Goal: Task Accomplishment & Management: Use online tool/utility

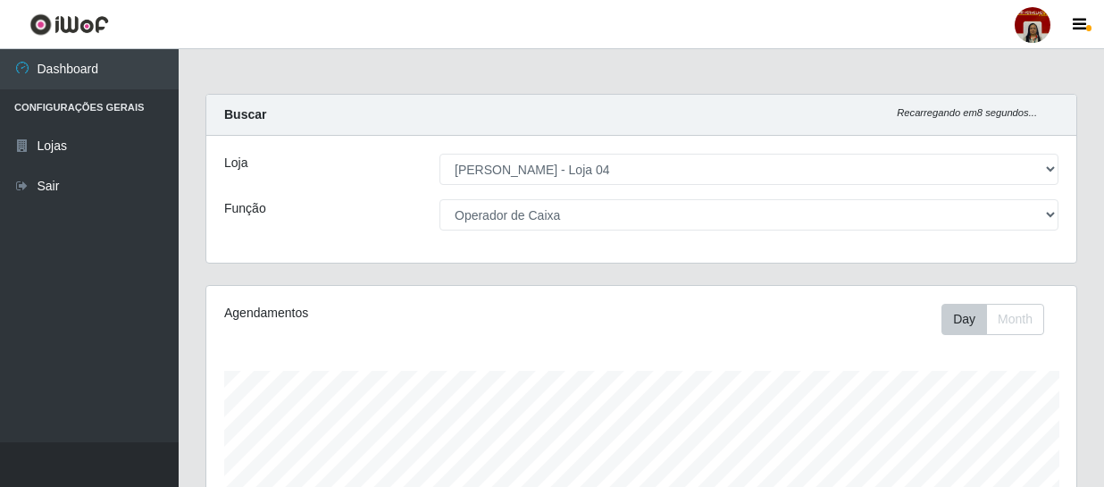
select select "251"
select select "22"
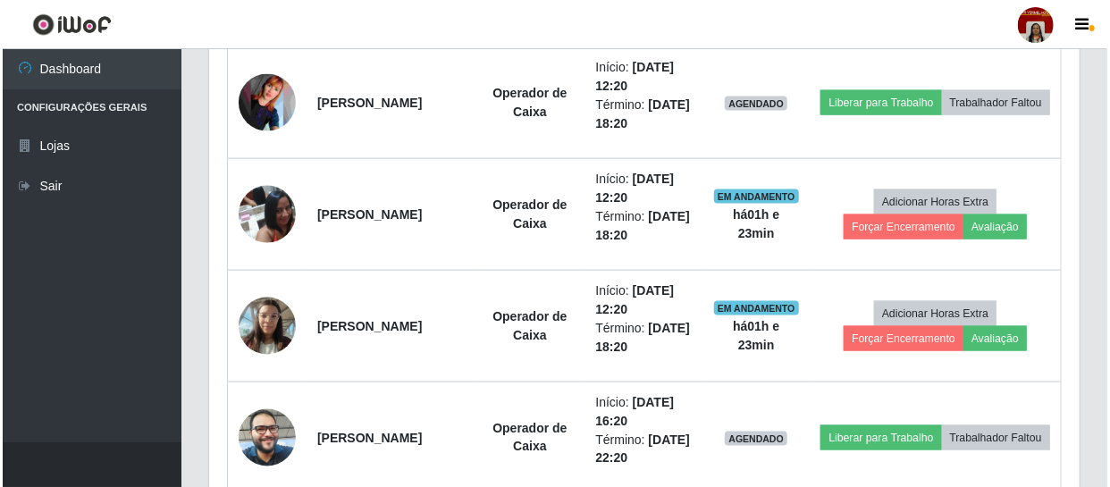
scroll to position [1080, 0]
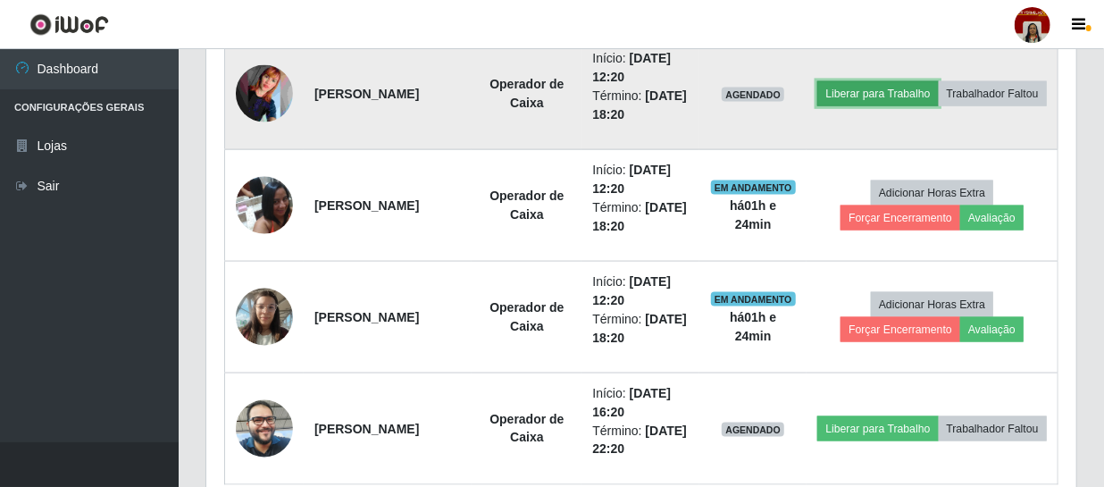
click at [921, 81] on button "Liberar para Trabalho" at bounding box center [877, 93] width 121 height 25
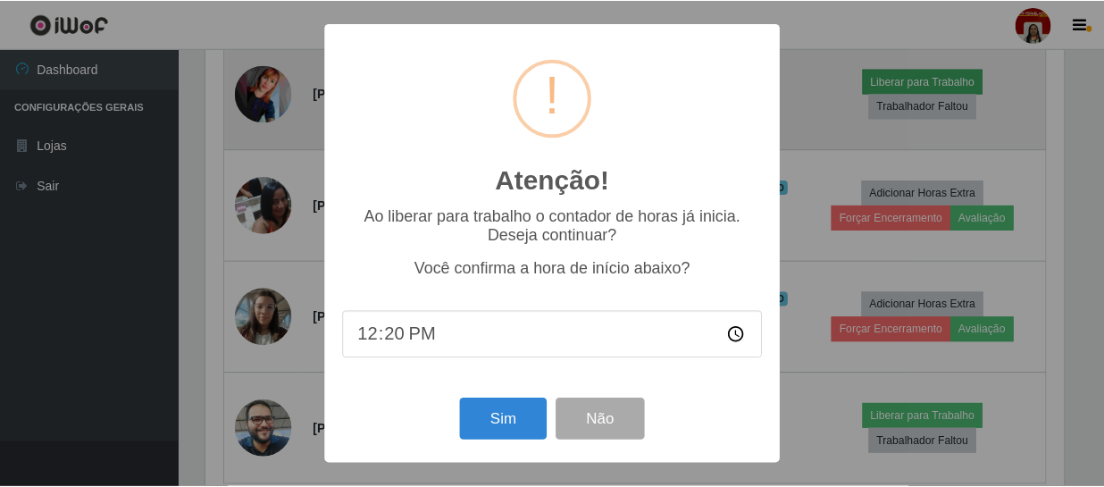
scroll to position [371, 862]
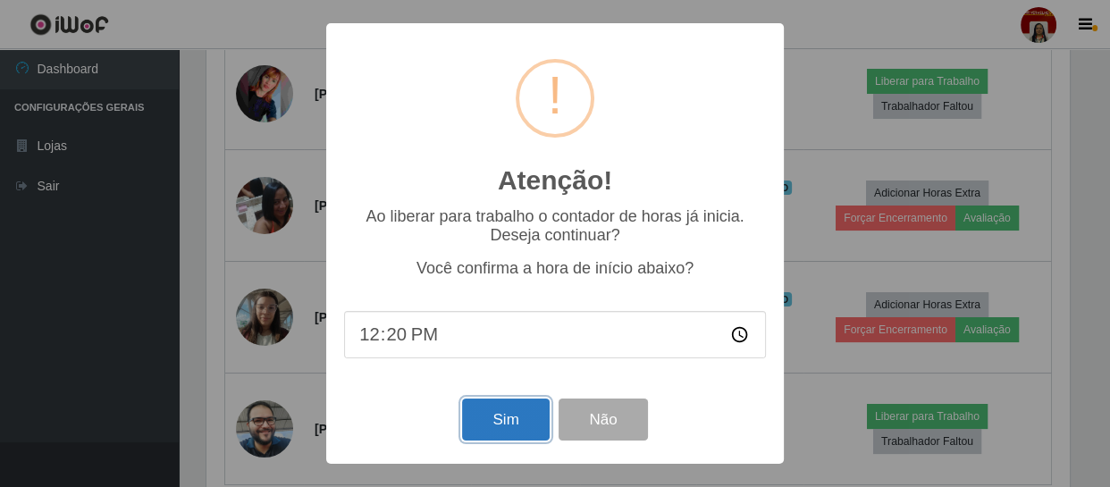
click at [489, 421] on button "Sim" at bounding box center [505, 419] width 87 height 42
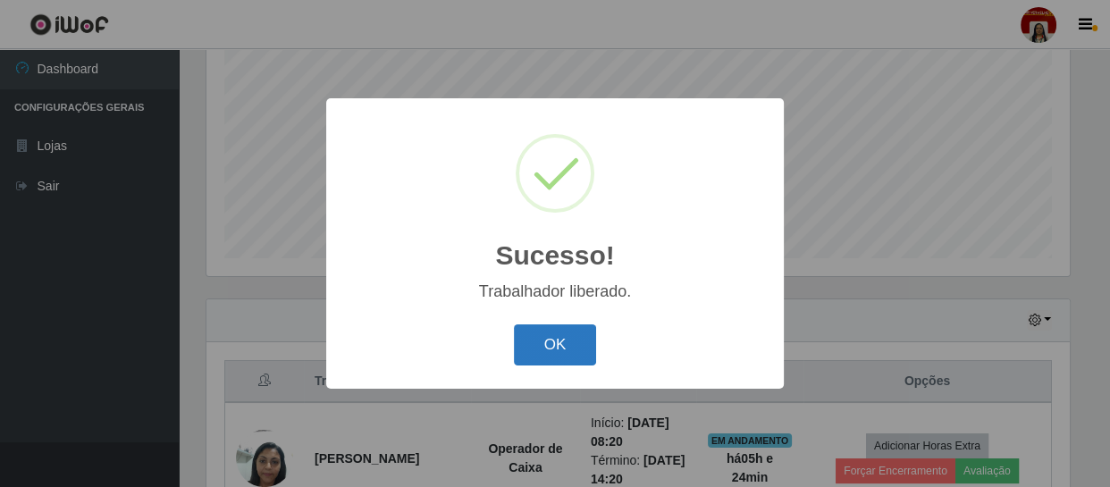
click at [536, 345] on button "OK" at bounding box center [555, 345] width 83 height 42
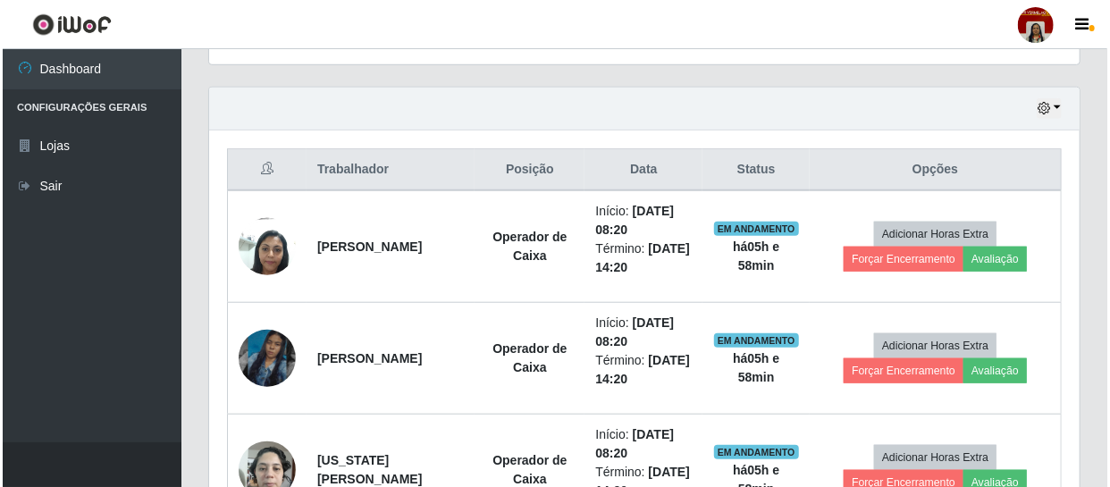
scroll to position [674, 0]
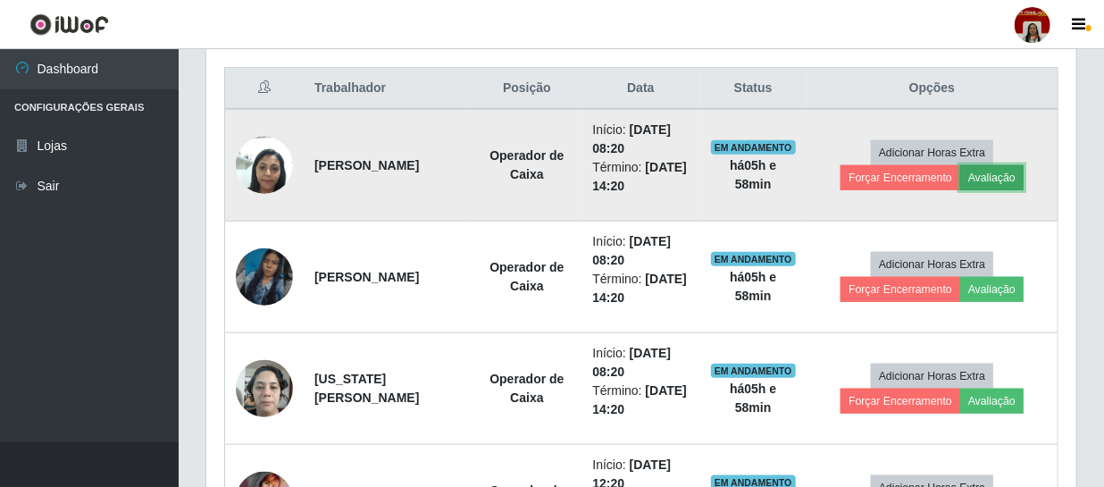
click at [976, 172] on button "Avaliação" at bounding box center [991, 177] width 63 height 25
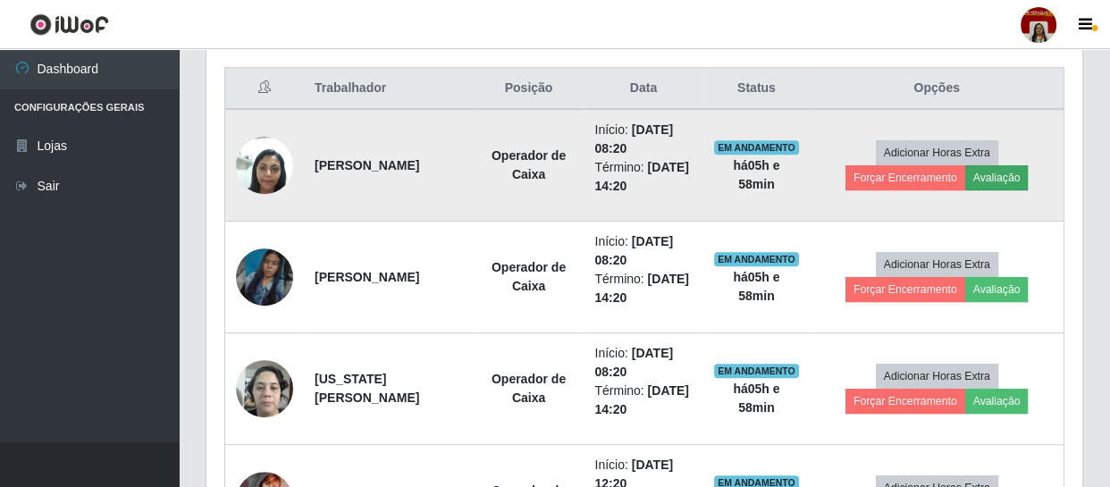
scroll to position [371, 862]
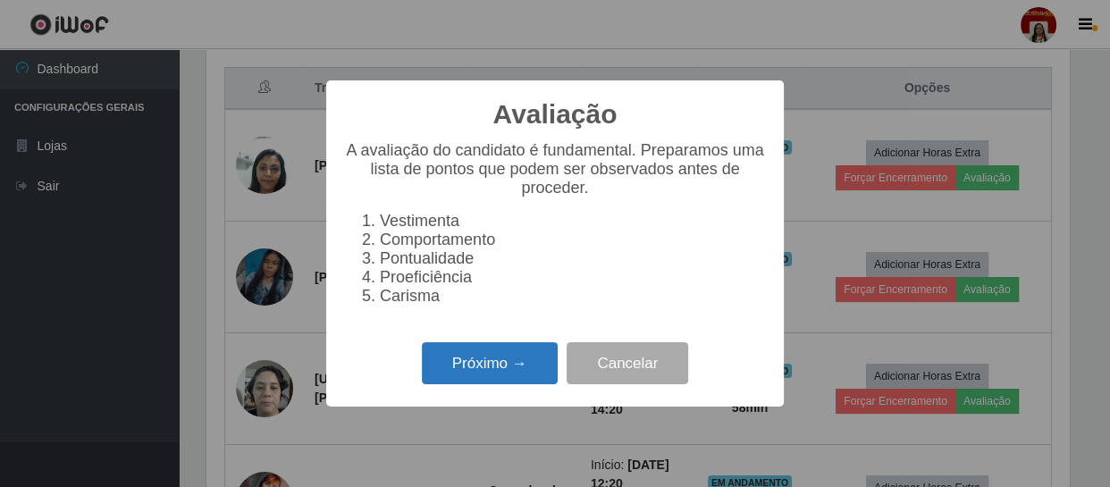
click at [509, 364] on button "Próximo →" at bounding box center [490, 363] width 136 height 42
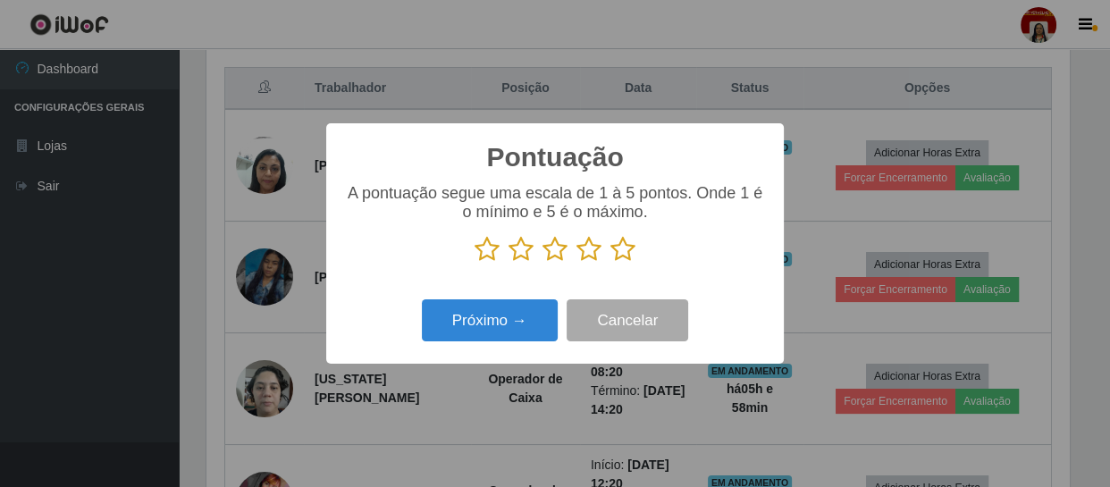
click at [629, 259] on icon at bounding box center [622, 249] width 25 height 27
click at [610, 263] on input "radio" at bounding box center [610, 263] width 0 height 0
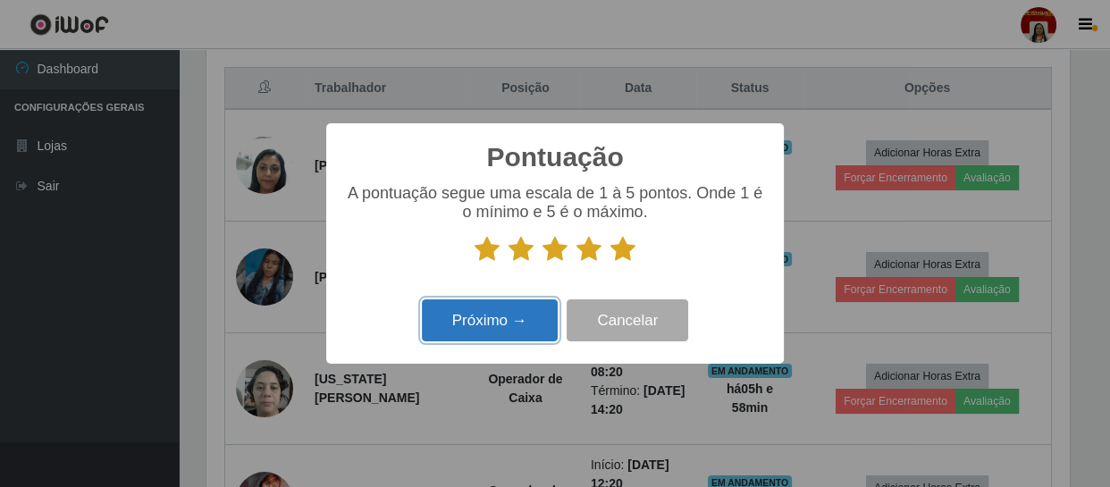
click at [543, 322] on button "Próximo →" at bounding box center [490, 320] width 136 height 42
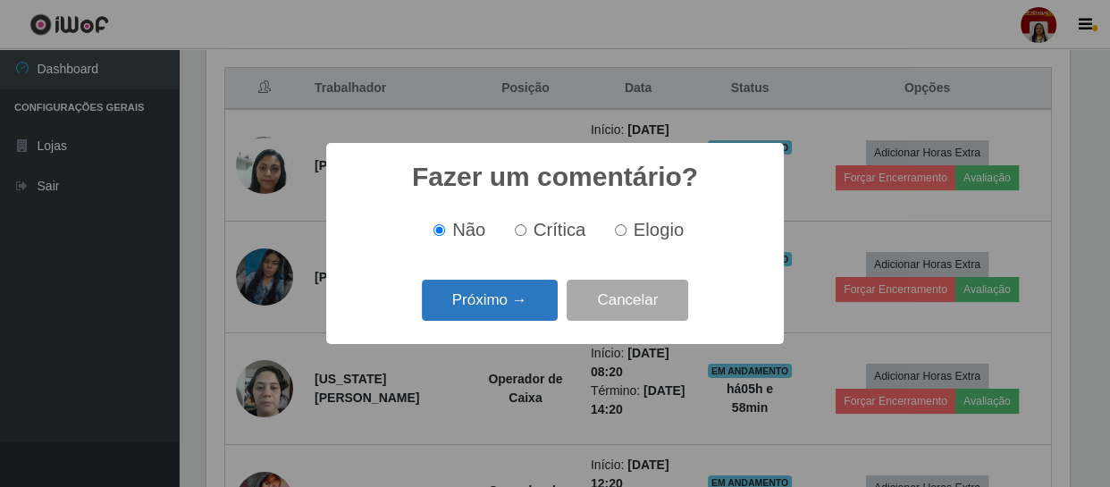
click at [510, 300] on button "Próximo →" at bounding box center [490, 301] width 136 height 42
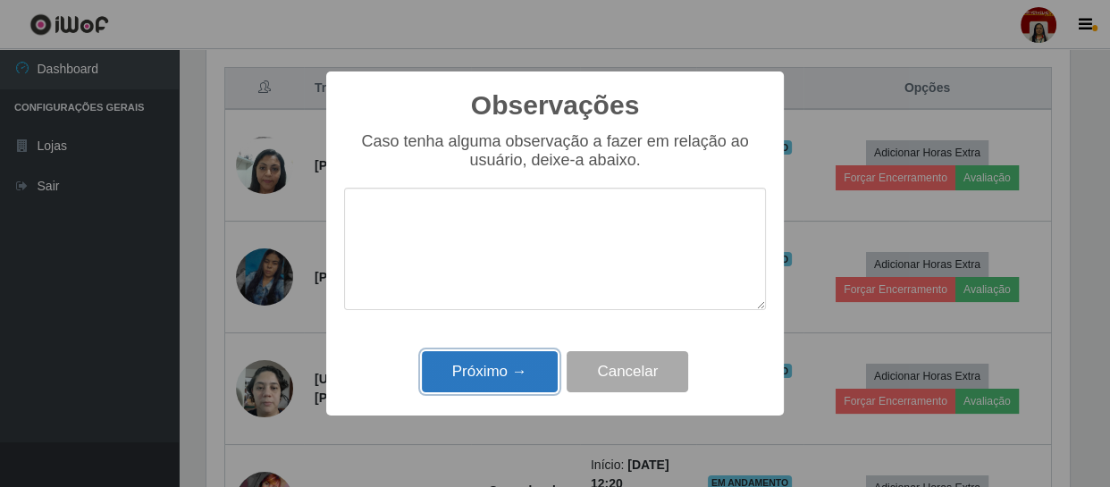
click at [520, 363] on button "Próximo →" at bounding box center [490, 372] width 136 height 42
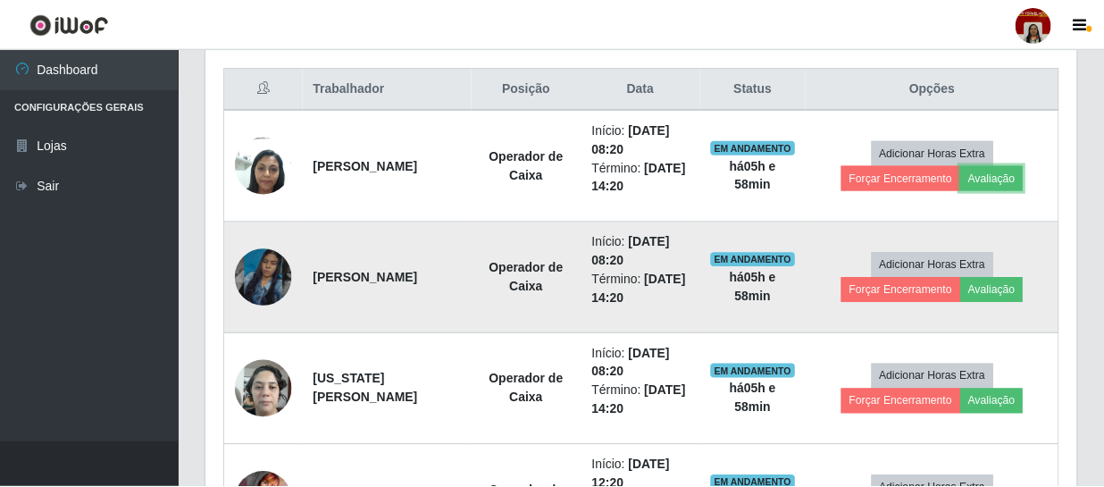
scroll to position [371, 870]
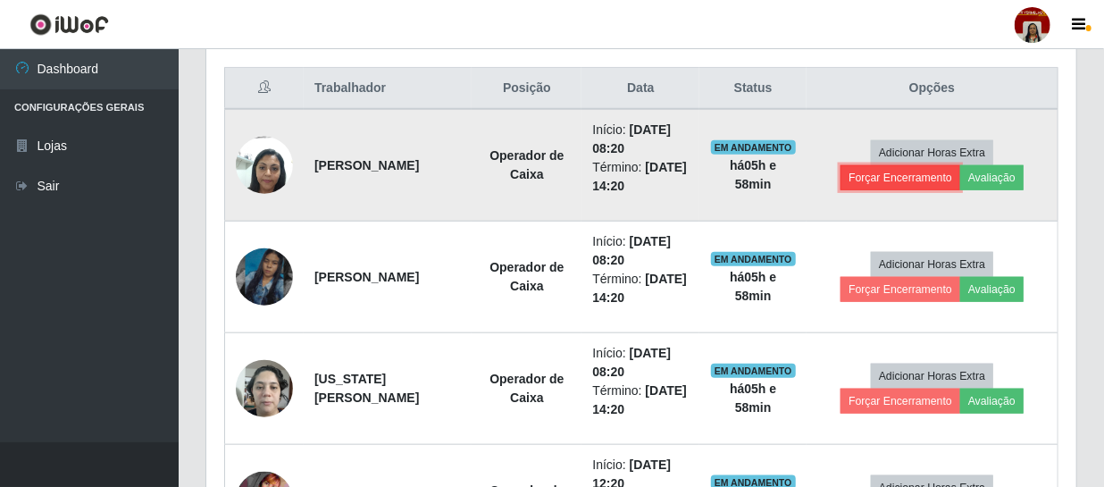
click at [916, 177] on button "Forçar Encerramento" at bounding box center [901, 177] width 120 height 25
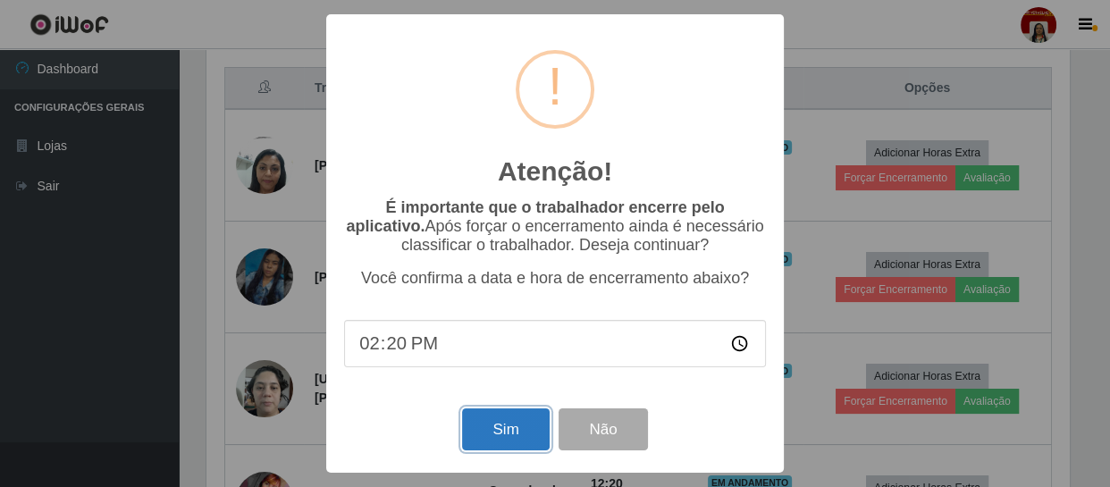
click at [508, 437] on button "Sim" at bounding box center [505, 429] width 87 height 42
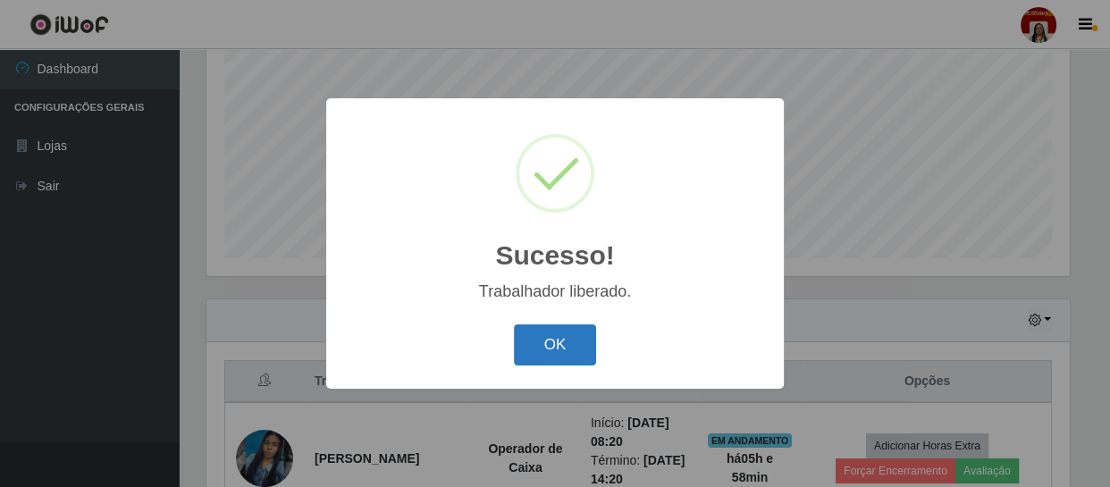
click at [553, 353] on button "OK" at bounding box center [555, 345] width 83 height 42
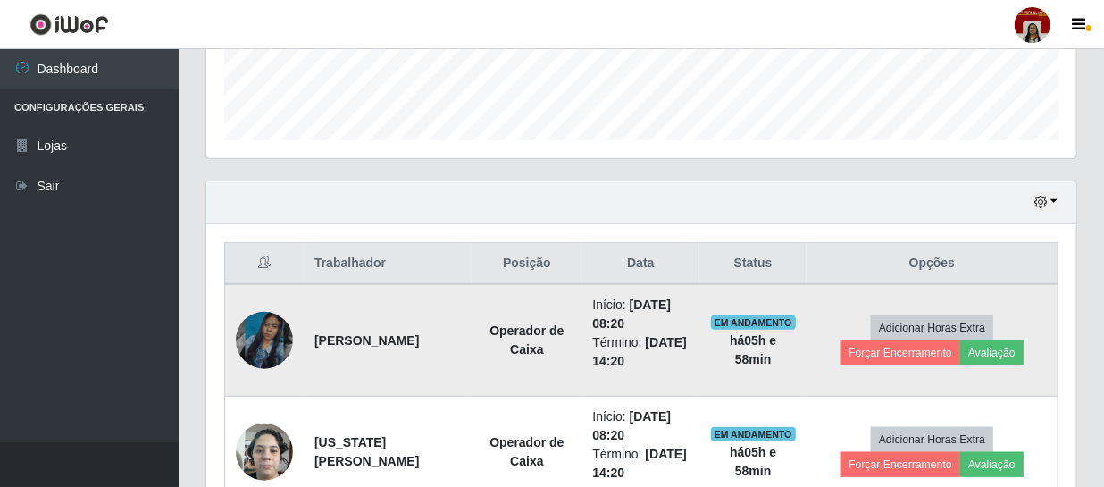
scroll to position [543, 0]
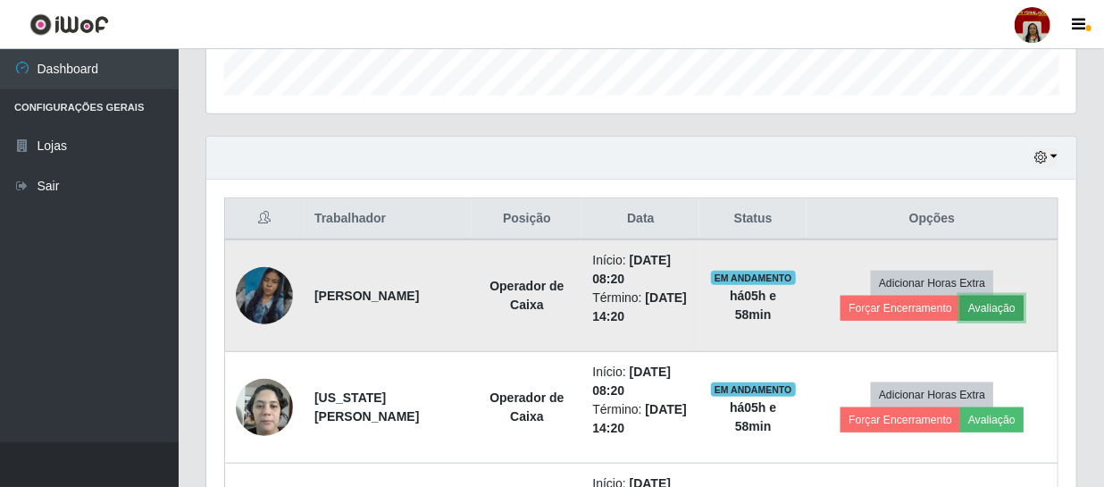
click at [998, 303] on button "Avaliação" at bounding box center [991, 308] width 63 height 25
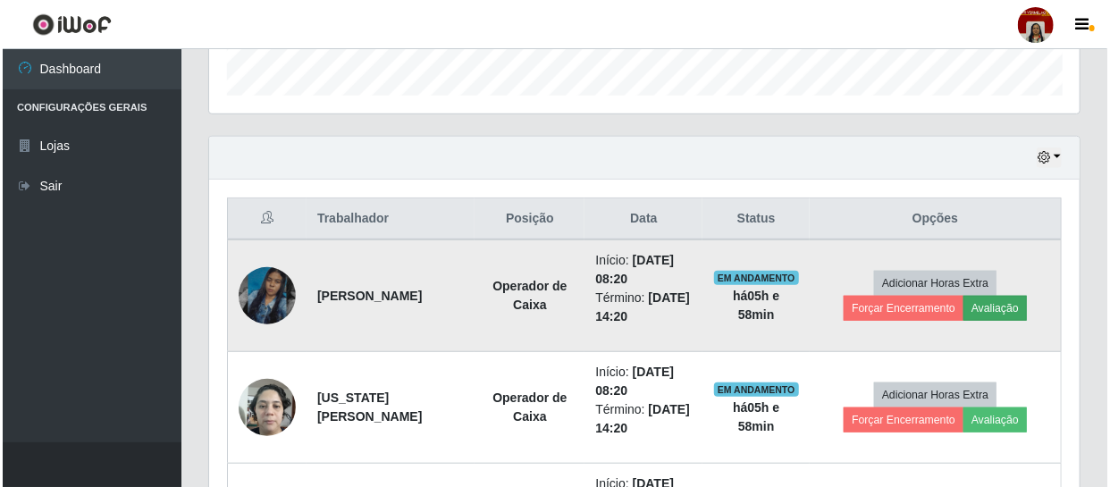
scroll to position [371, 862]
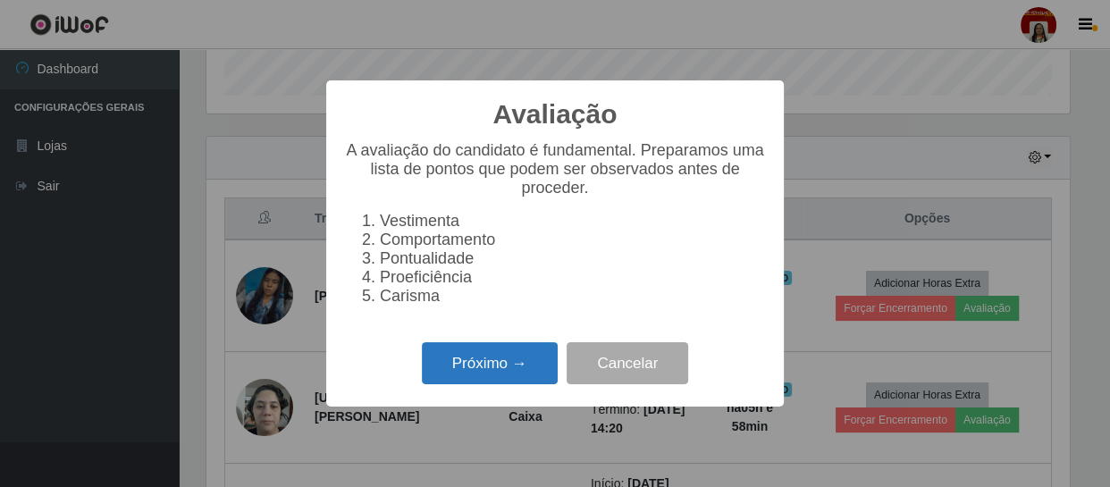
click at [473, 364] on button "Próximo →" at bounding box center [490, 363] width 136 height 42
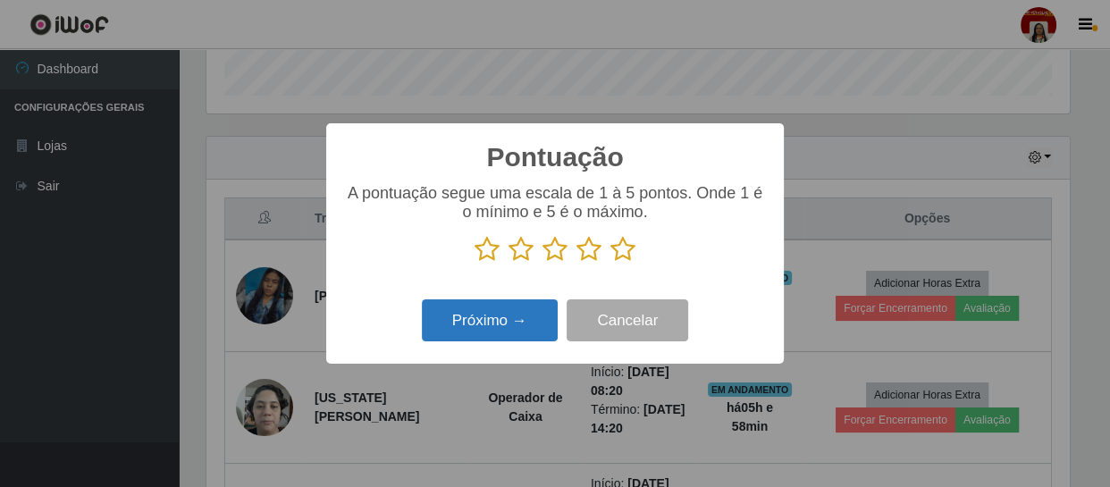
scroll to position [892956, 892463]
click at [637, 252] on p at bounding box center [555, 249] width 422 height 27
click at [621, 260] on icon at bounding box center [622, 249] width 25 height 27
click at [610, 263] on input "radio" at bounding box center [610, 263] width 0 height 0
click at [495, 304] on button "Próximo →" at bounding box center [490, 320] width 136 height 42
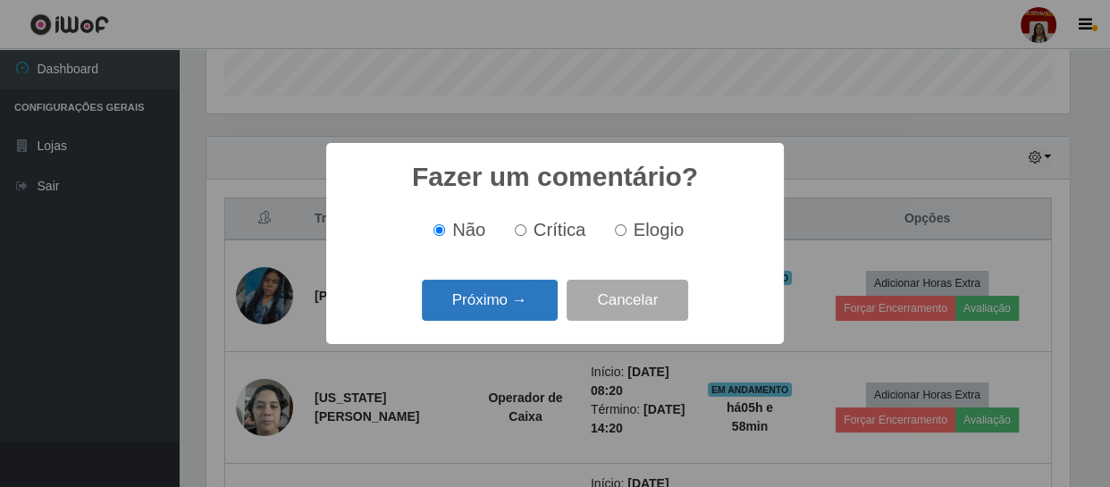
click at [527, 301] on button "Próximo →" at bounding box center [490, 301] width 136 height 42
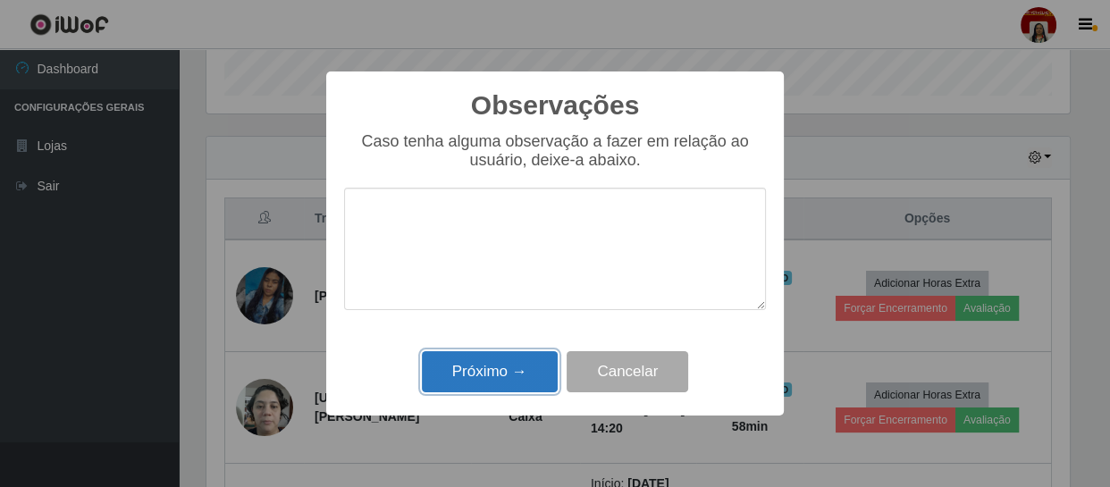
click at [531, 371] on button "Próximo →" at bounding box center [490, 372] width 136 height 42
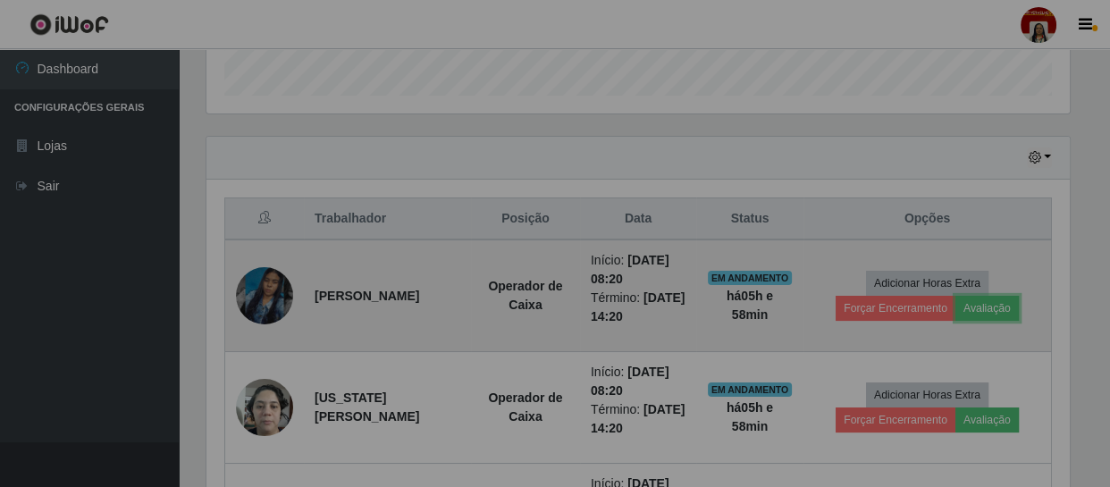
scroll to position [371, 870]
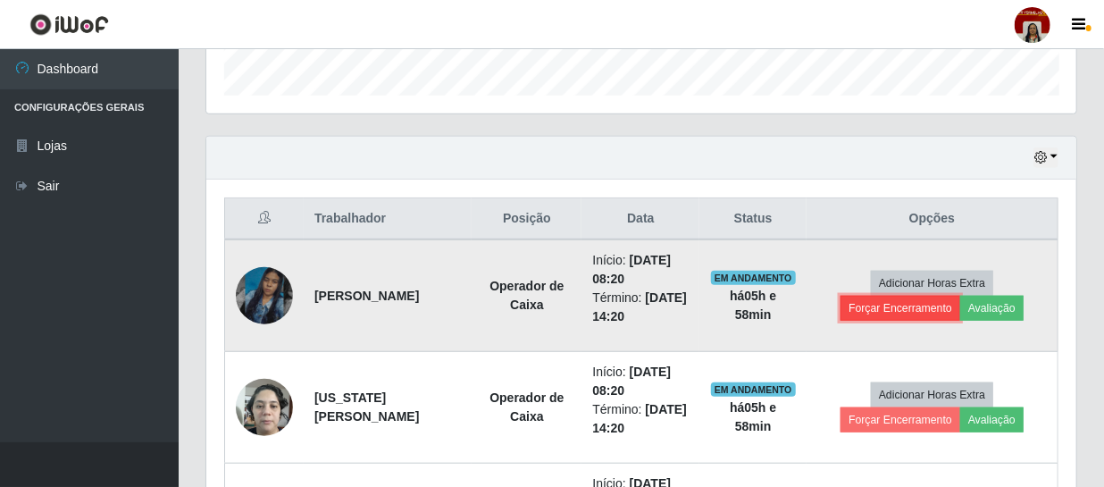
click at [902, 297] on button "Forçar Encerramento" at bounding box center [901, 308] width 120 height 25
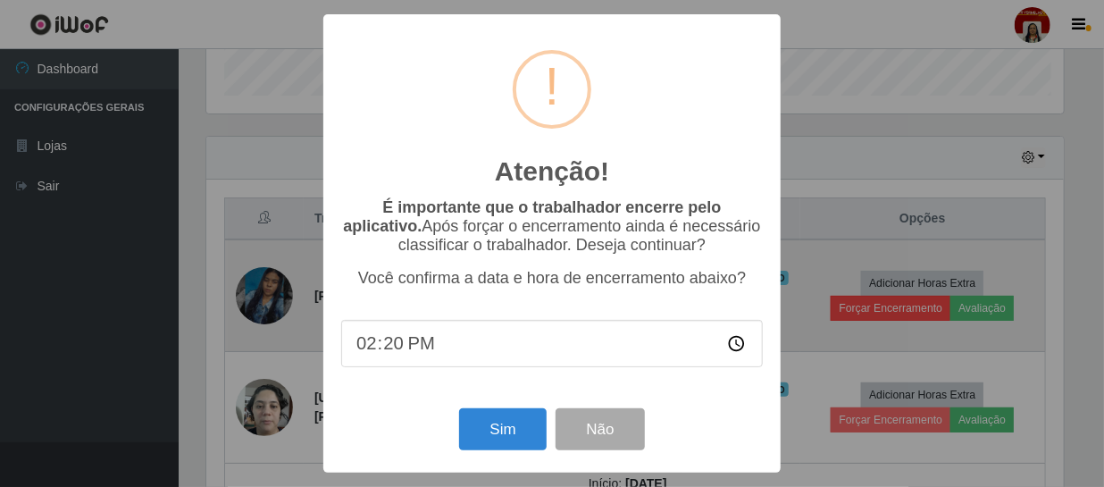
scroll to position [371, 862]
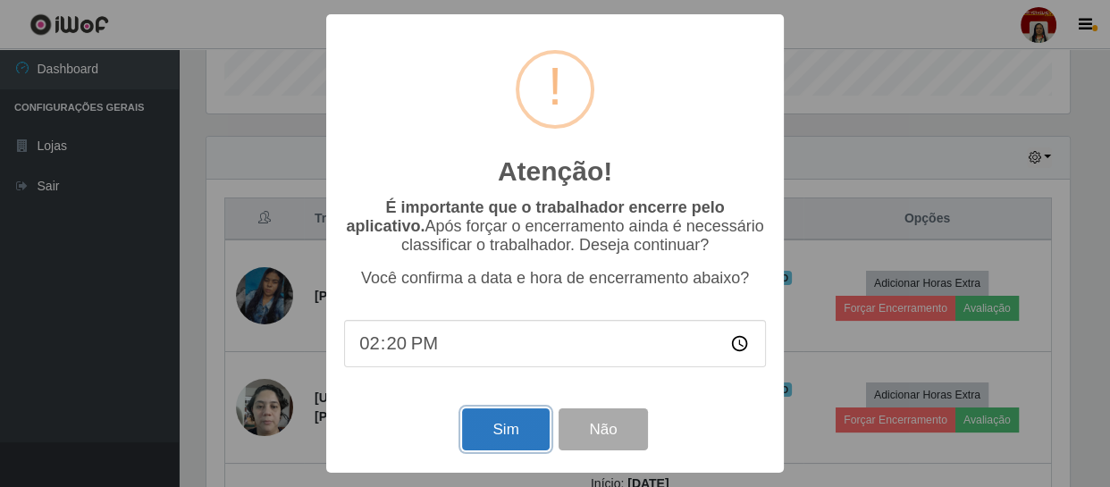
click at [501, 442] on button "Sim" at bounding box center [505, 429] width 87 height 42
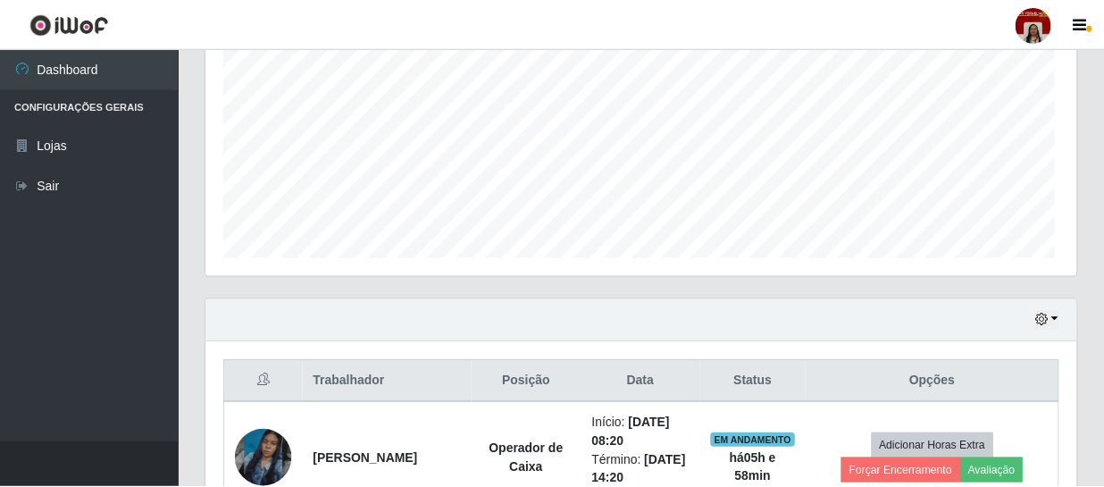
scroll to position [0, 0]
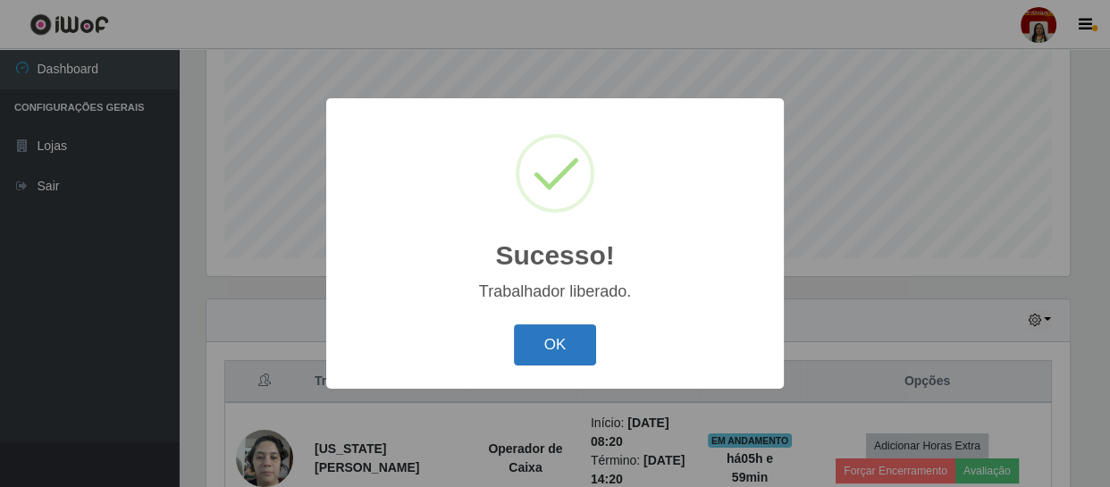
click at [549, 354] on button "OK" at bounding box center [555, 345] width 83 height 42
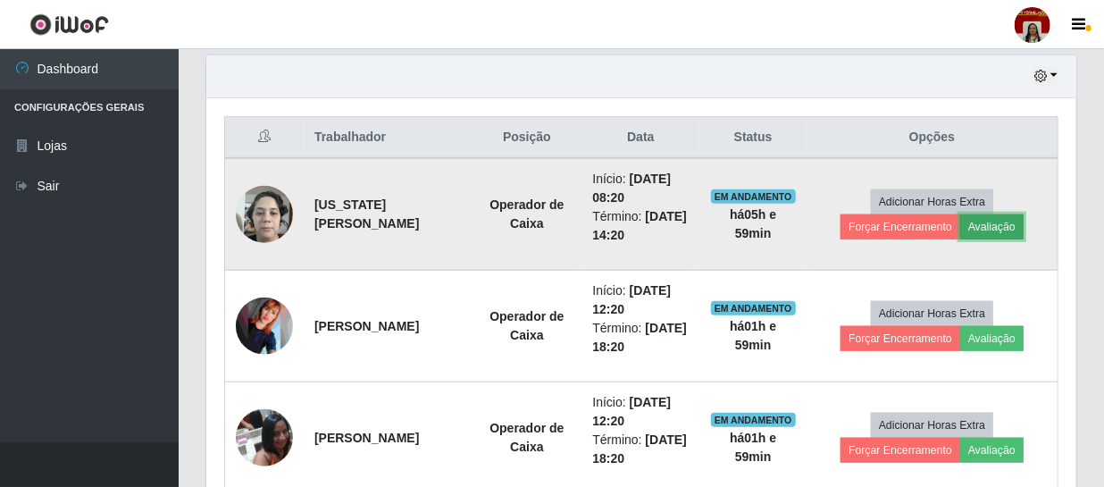
click at [1011, 225] on button "Avaliação" at bounding box center [991, 226] width 63 height 25
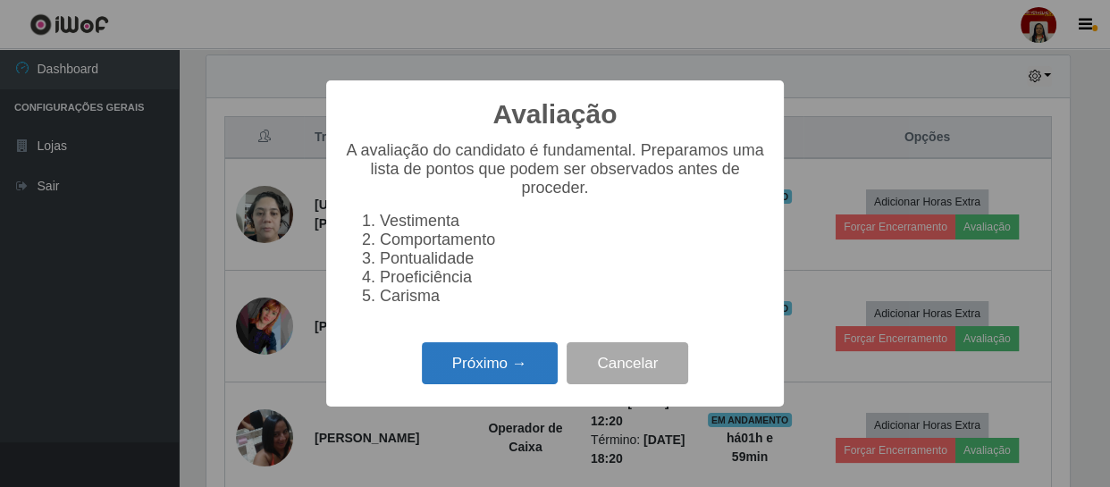
click at [520, 372] on button "Próximo →" at bounding box center [490, 363] width 136 height 42
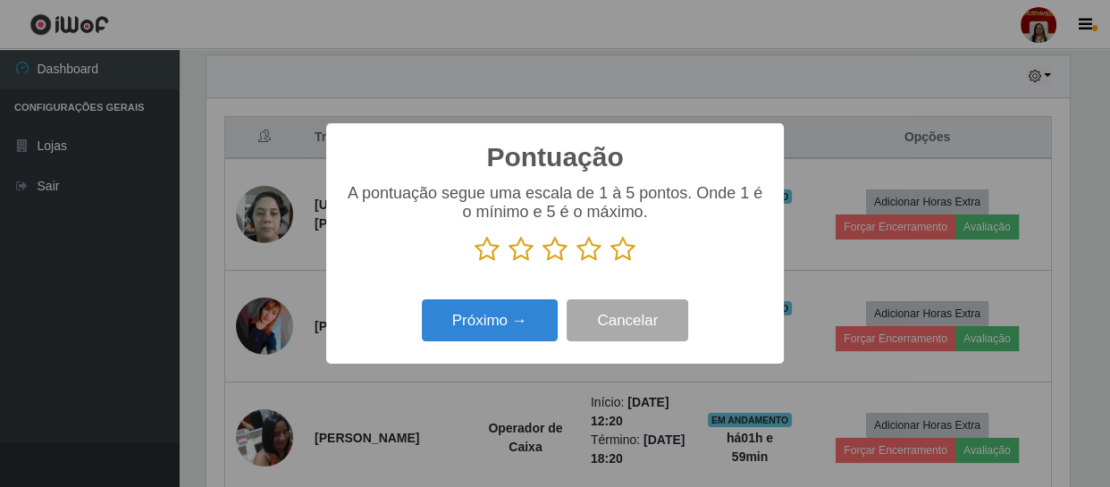
click at [617, 259] on icon at bounding box center [622, 249] width 25 height 27
click at [610, 263] on input "radio" at bounding box center [610, 263] width 0 height 0
click at [437, 343] on div "Próximo → Cancelar" at bounding box center [555, 320] width 422 height 51
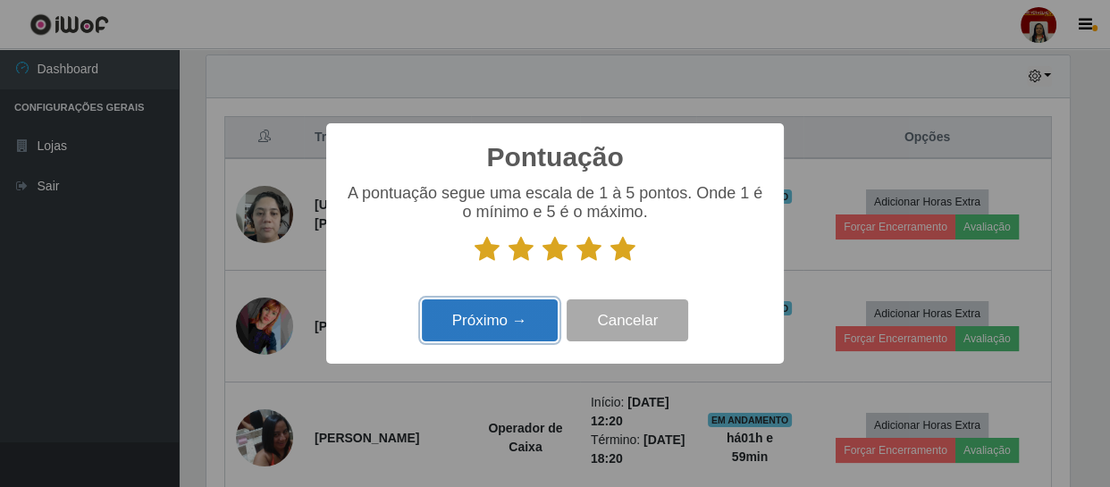
click at [461, 322] on button "Próximo →" at bounding box center [490, 320] width 136 height 42
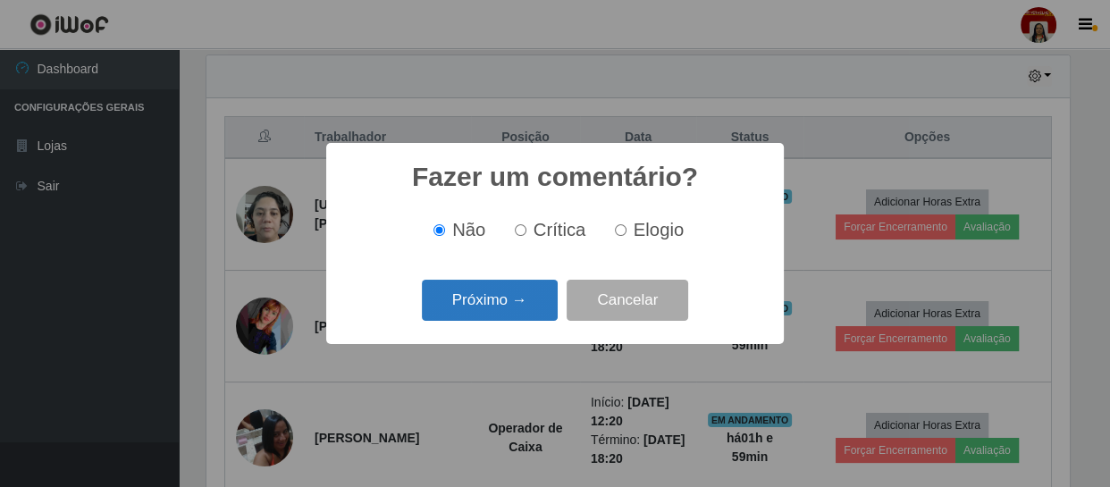
click at [523, 303] on button "Próximo →" at bounding box center [490, 301] width 136 height 42
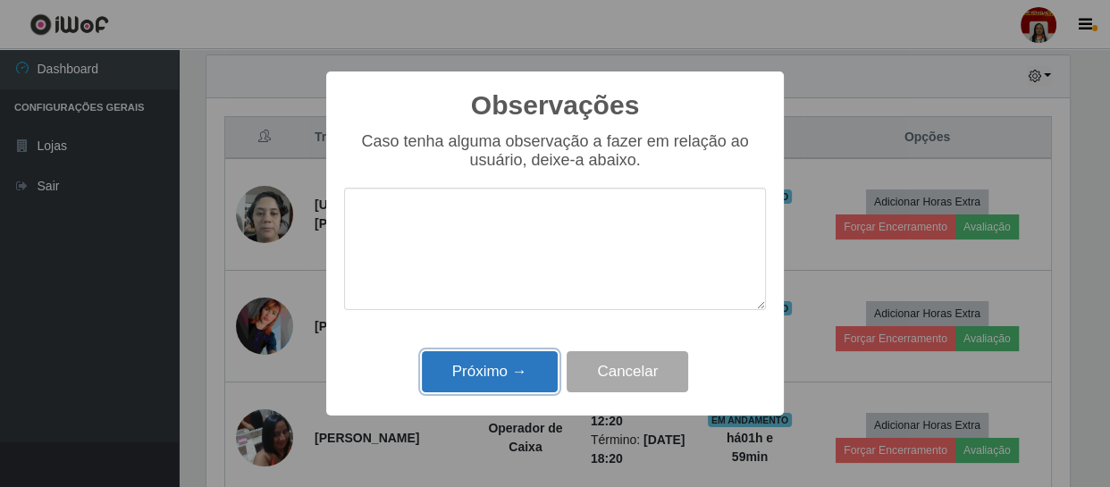
click at [526, 374] on button "Próximo →" at bounding box center [490, 372] width 136 height 42
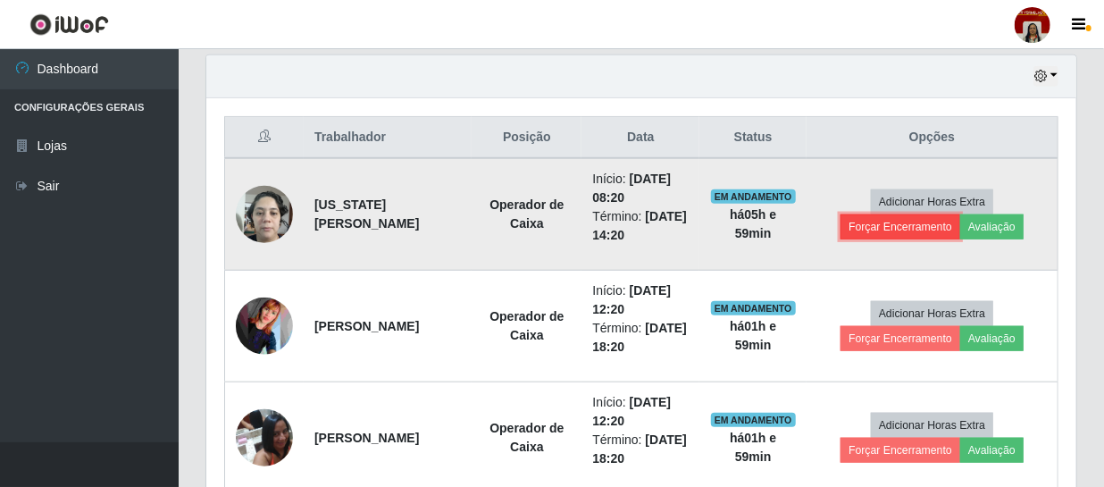
click at [893, 230] on button "Forçar Encerramento" at bounding box center [901, 226] width 120 height 25
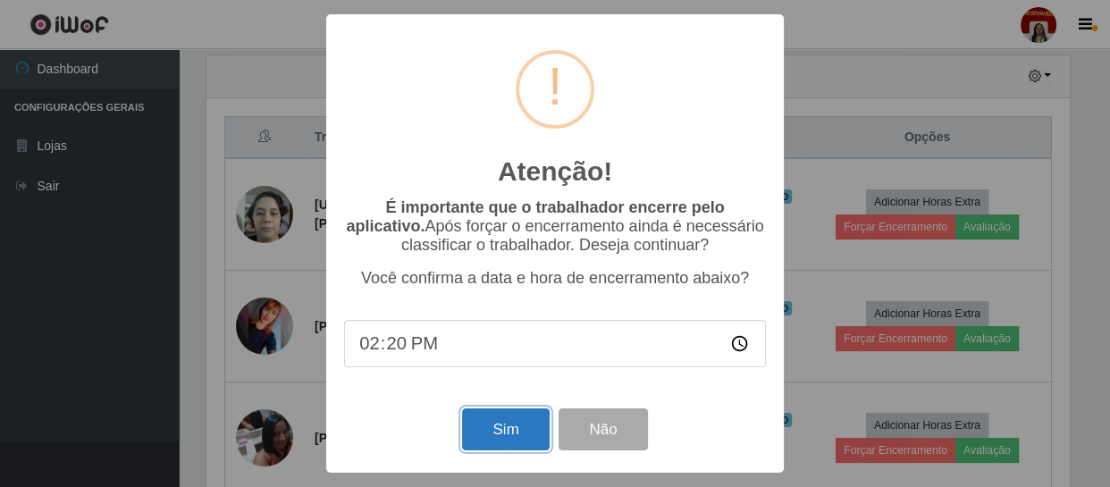
click at [490, 435] on button "Sim" at bounding box center [505, 429] width 87 height 42
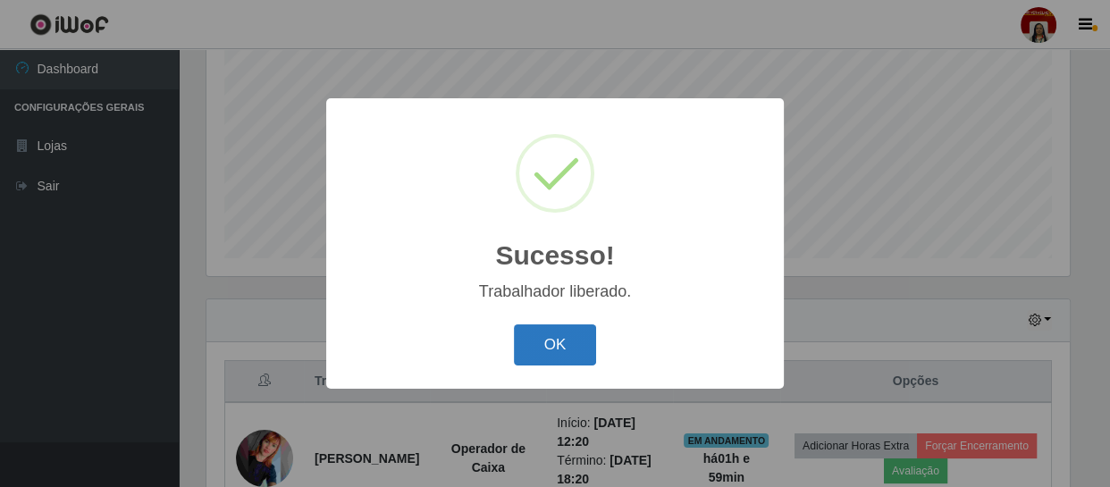
click at [590, 351] on button "OK" at bounding box center [555, 345] width 83 height 42
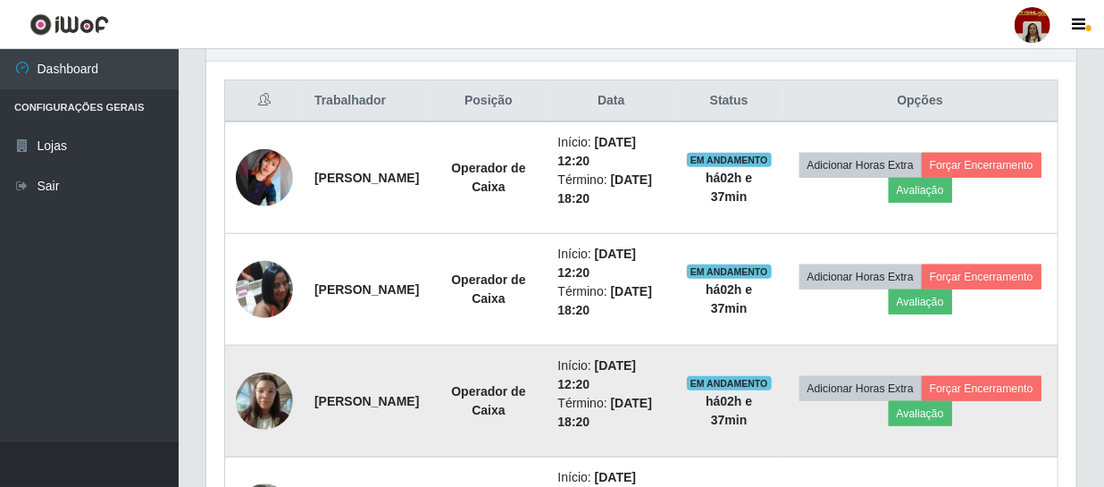
scroll to position [664, 0]
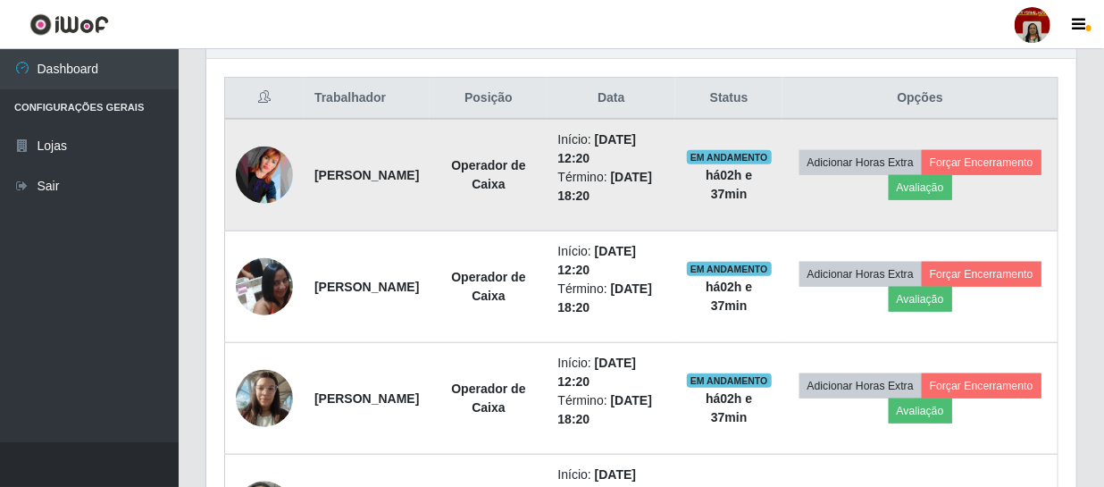
click at [279, 170] on img at bounding box center [264, 175] width 57 height 57
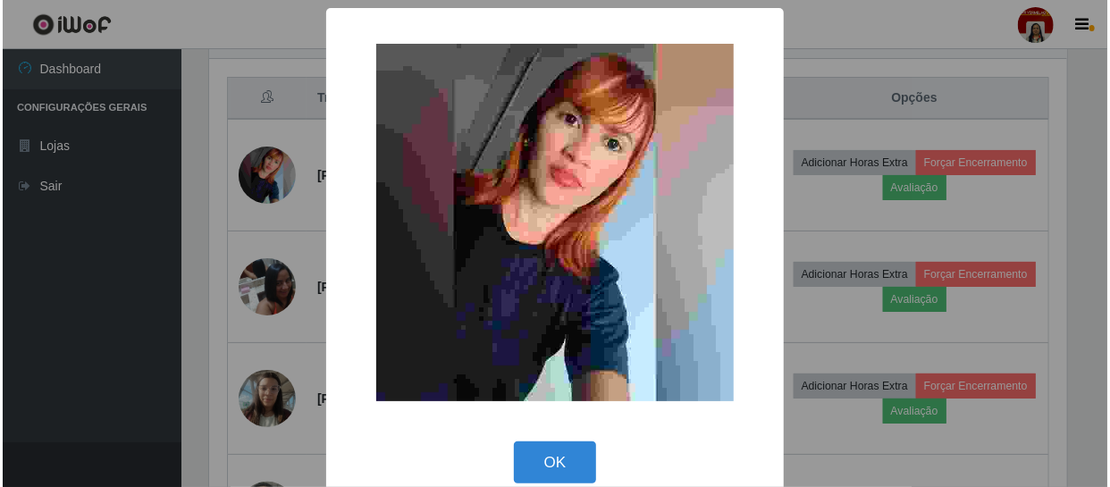
scroll to position [371, 862]
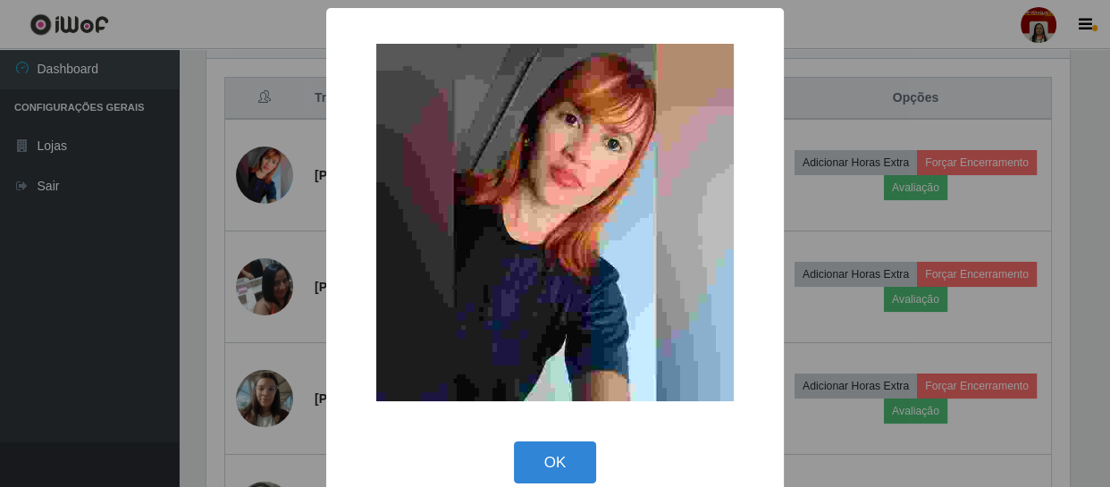
click at [148, 240] on div "× OK Cancel" at bounding box center [555, 243] width 1110 height 487
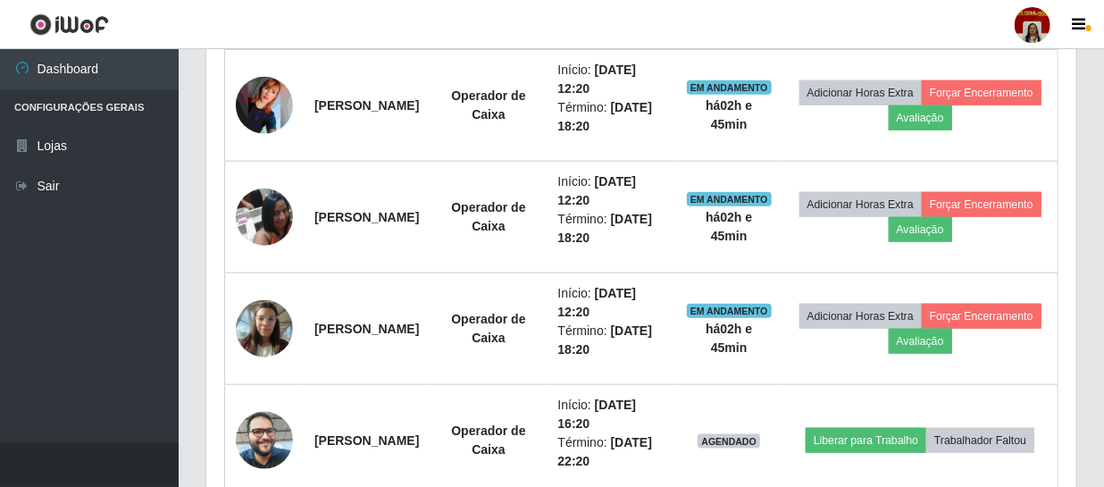
scroll to position [664, 0]
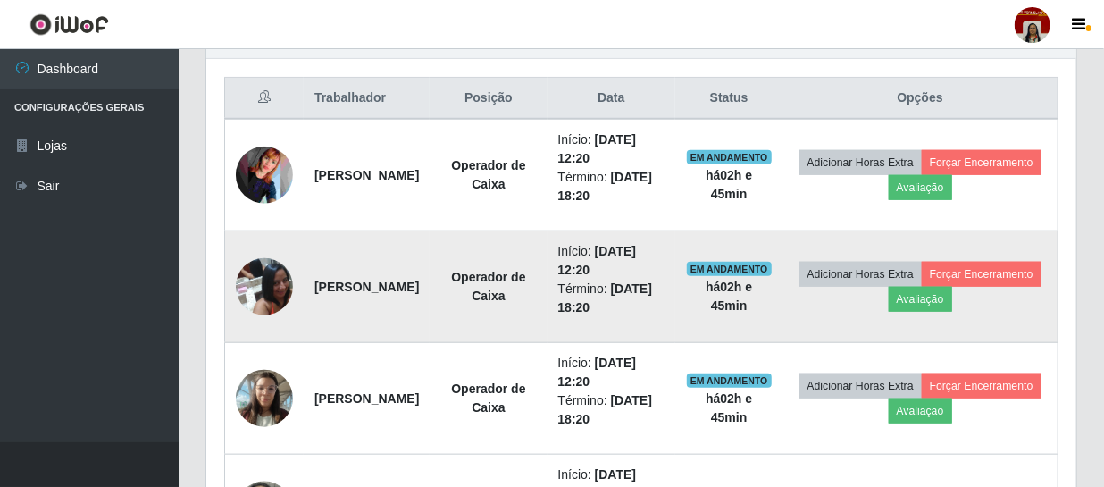
click at [268, 281] on img at bounding box center [264, 286] width 57 height 76
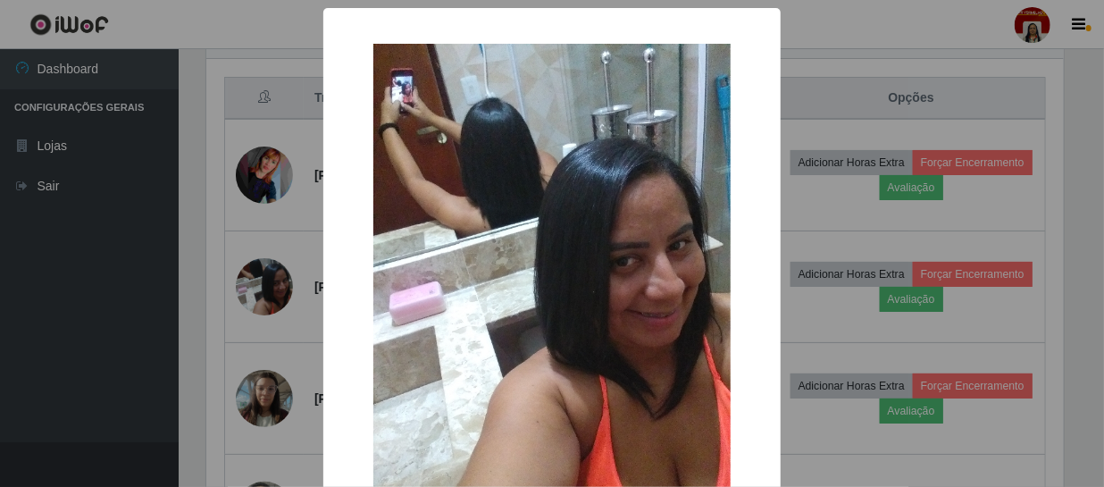
scroll to position [371, 862]
click at [289, 108] on div "× OK Cancel" at bounding box center [555, 243] width 1110 height 487
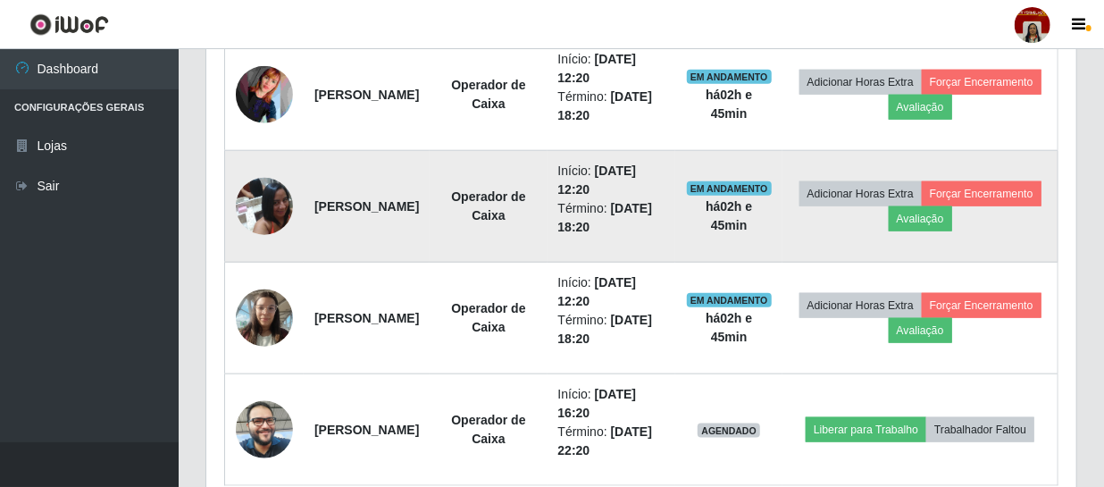
scroll to position [745, 0]
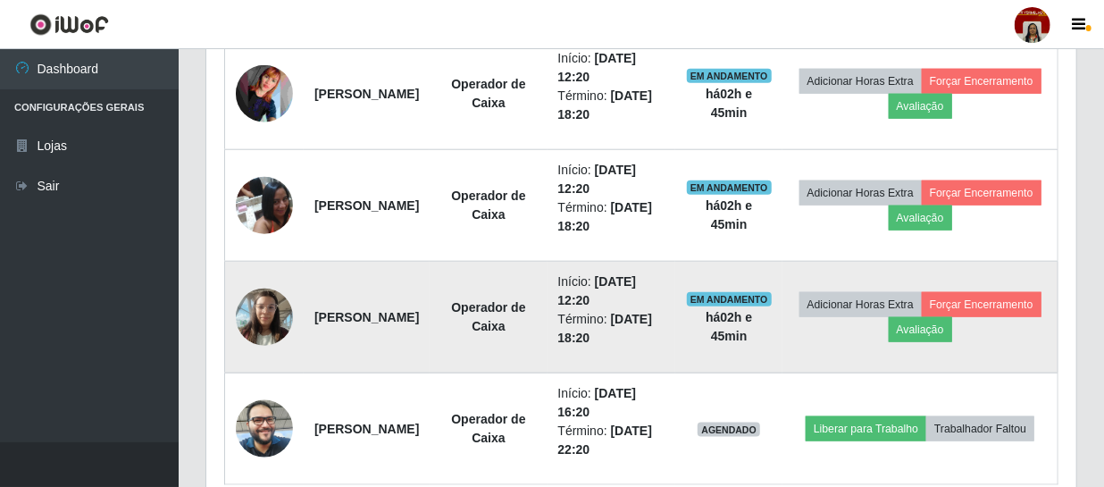
click at [239, 308] on img at bounding box center [264, 317] width 57 height 76
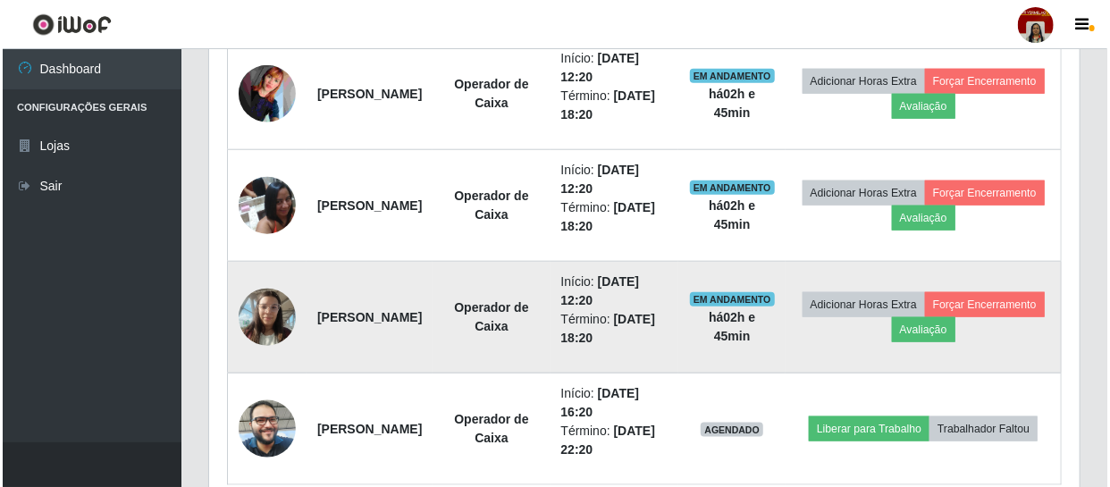
scroll to position [371, 862]
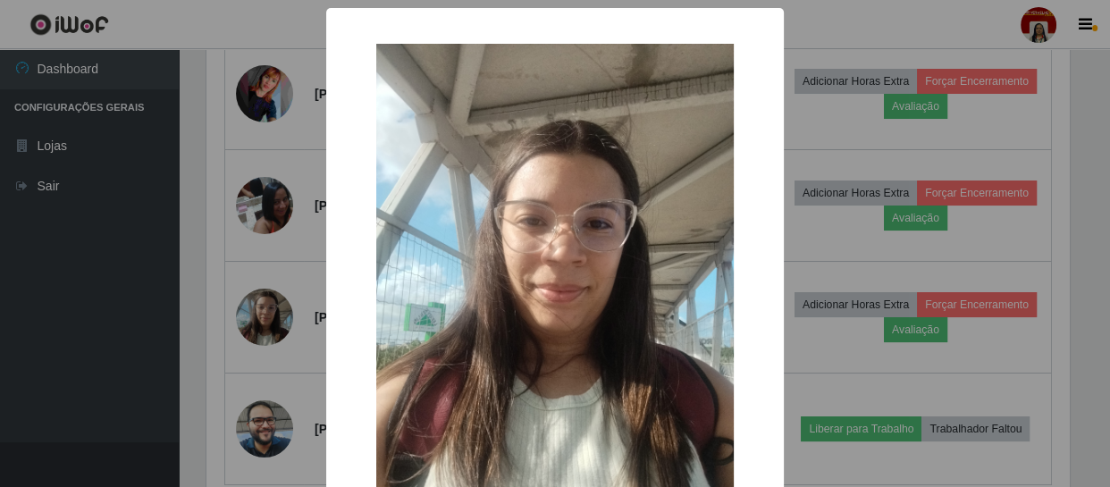
click at [150, 335] on div "× OK Cancel" at bounding box center [555, 243] width 1110 height 487
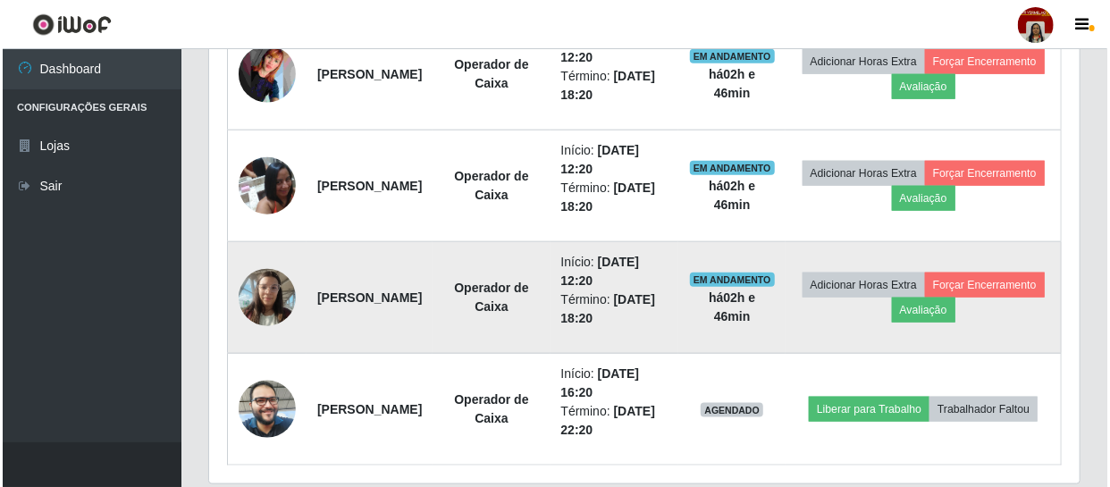
scroll to position [826, 0]
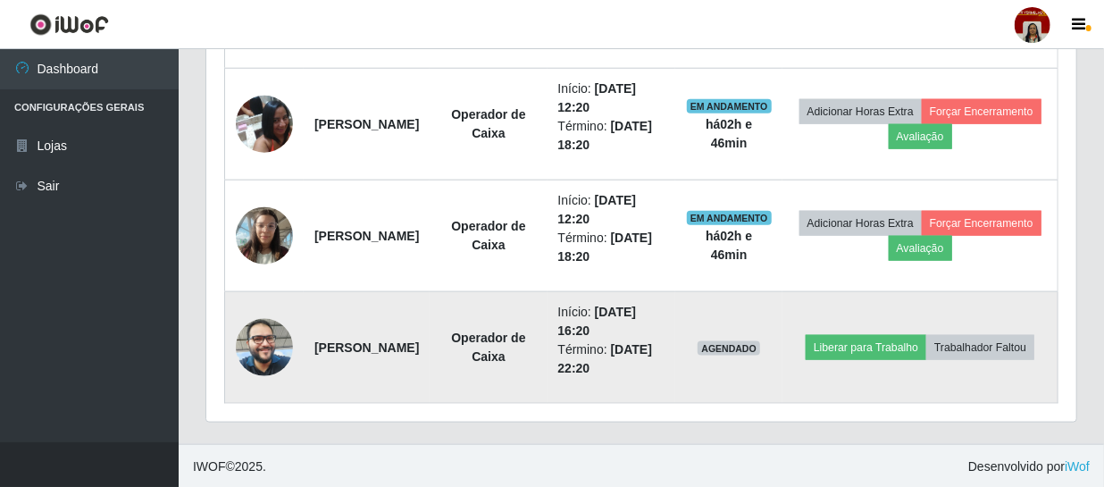
click at [268, 348] on img at bounding box center [264, 347] width 57 height 76
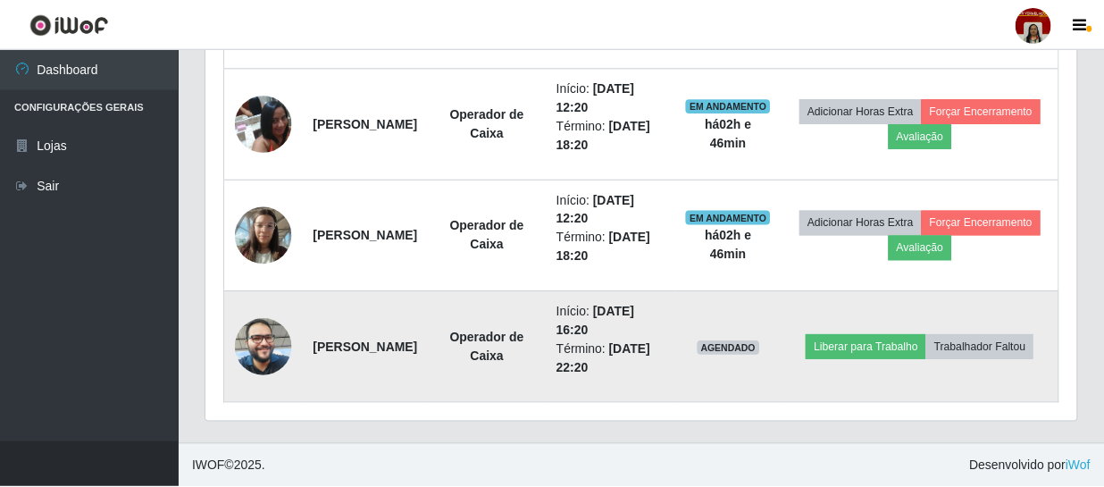
scroll to position [371, 862]
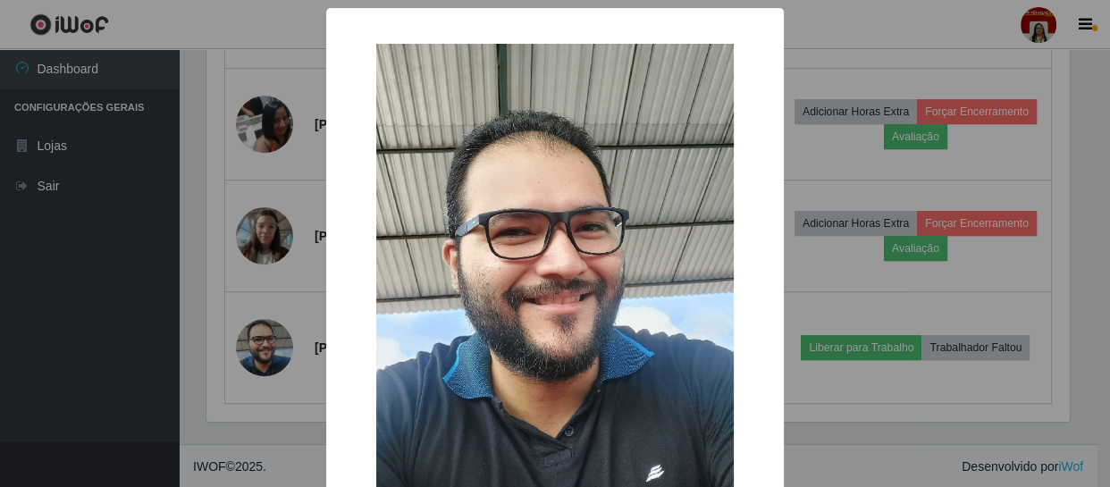
drag, startPoint x: 88, startPoint y: 324, endPoint x: 182, endPoint y: 321, distance: 93.9
click at [96, 331] on div "× OK Cancel" at bounding box center [555, 243] width 1110 height 487
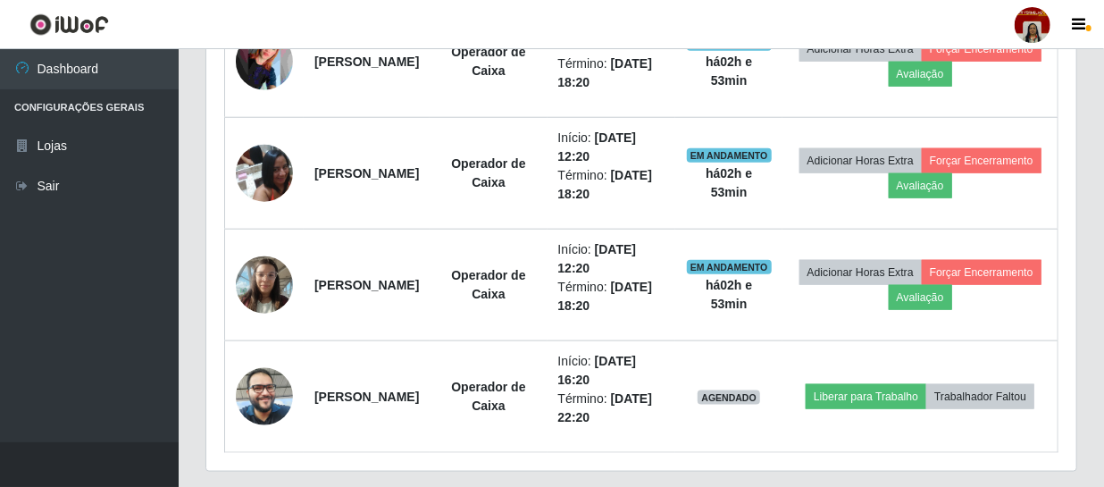
scroll to position [826, 0]
